Goal: Navigation & Orientation: Find specific page/section

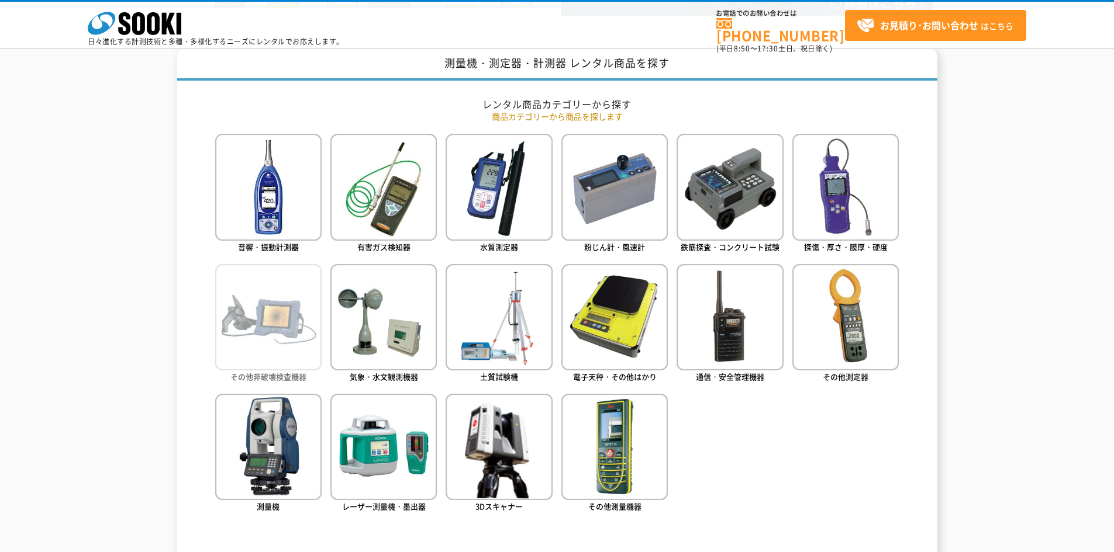
click at [303, 296] on img at bounding box center [268, 317] width 106 height 106
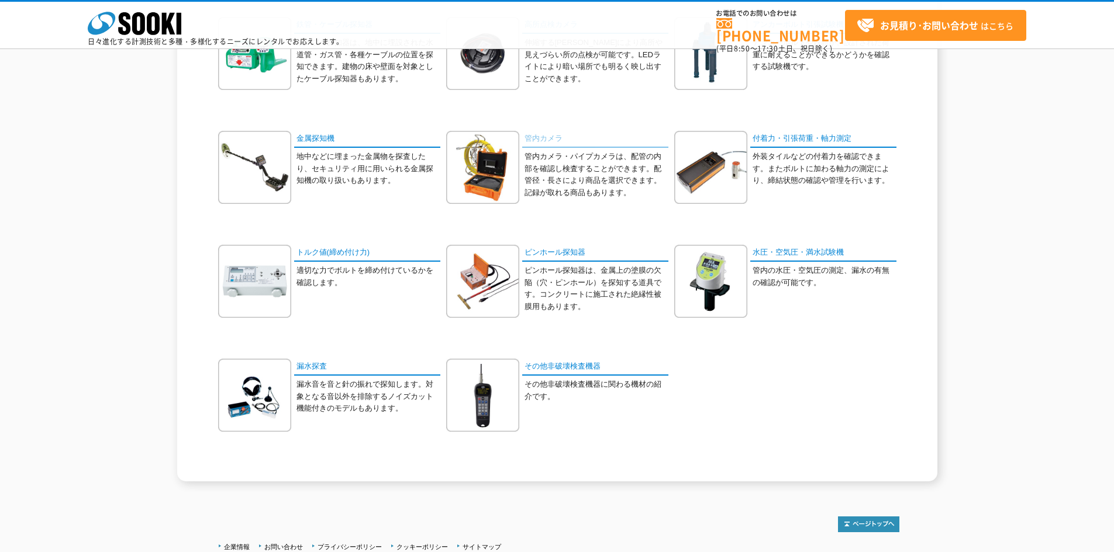
scroll to position [351, 0]
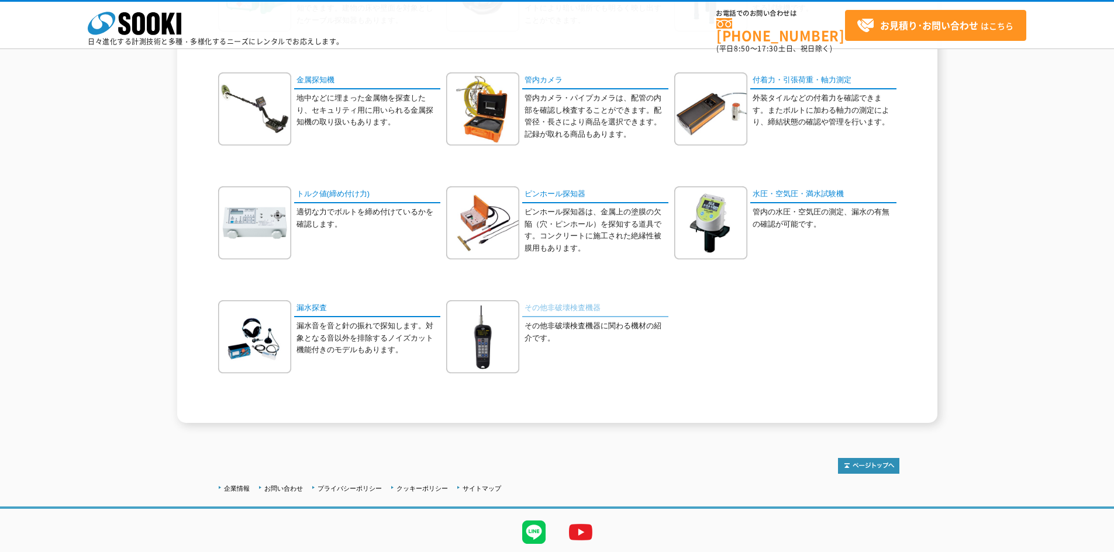
click at [584, 309] on link "その他非破壊検査機器" at bounding box center [595, 308] width 146 height 17
